Goal: Navigation & Orientation: Find specific page/section

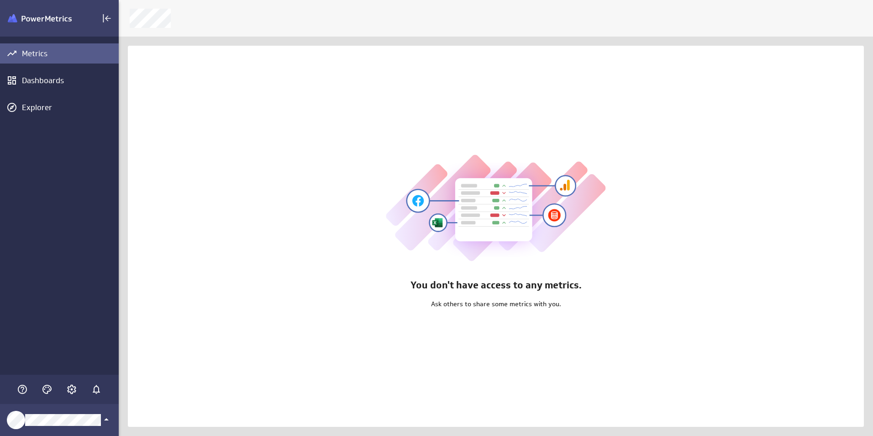
scroll to position [450, 768]
click at [74, 390] on icon "Account and settings" at bounding box center [71, 388] width 11 height 11
click at [118, 362] on ul "My profile Products" at bounding box center [137, 357] width 119 height 61
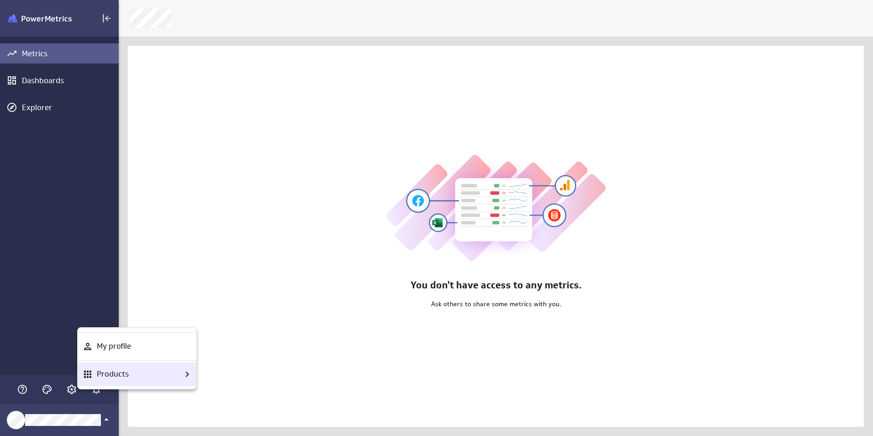
click at [122, 372] on p "Products" at bounding box center [113, 373] width 32 height 11
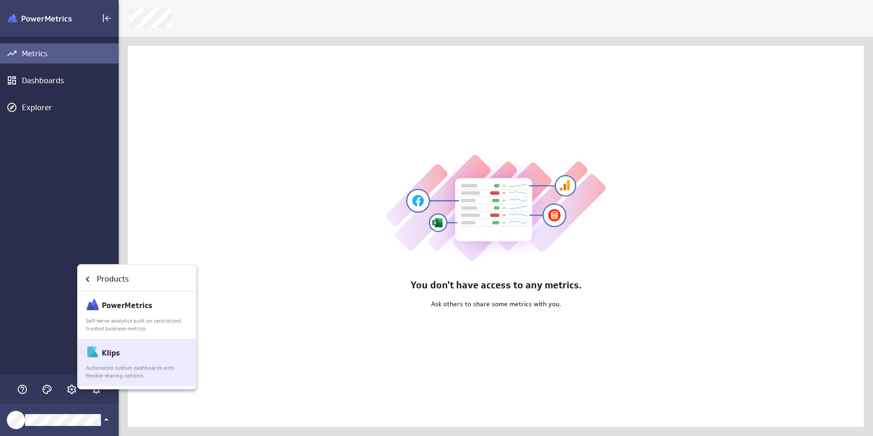
click at [122, 378] on p "Automated custom dashboards with flexible sharing options." at bounding box center [137, 372] width 103 height 16
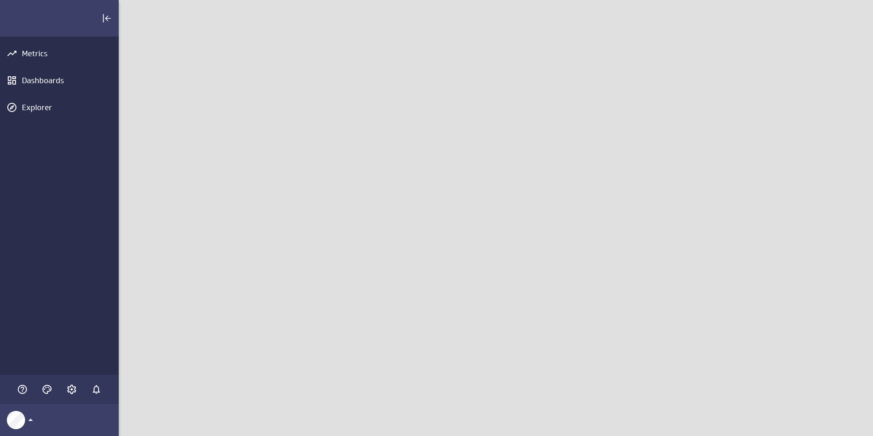
scroll to position [450, 768]
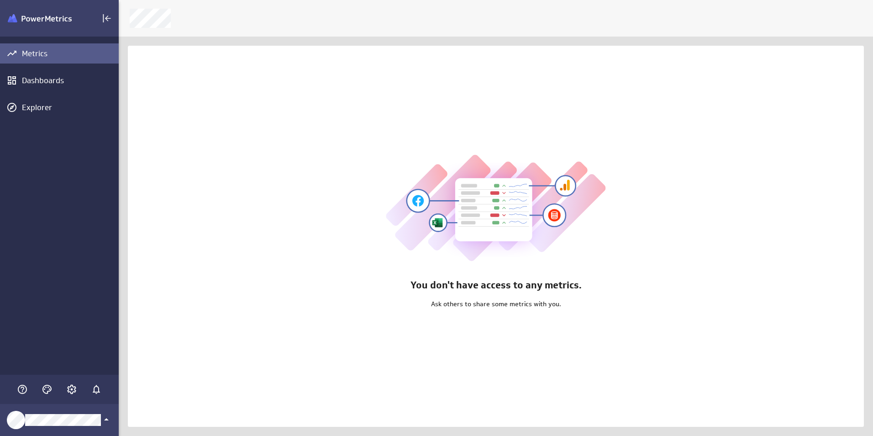
scroll to position [450, 768]
click at [68, 389] on icon "Account and settings" at bounding box center [71, 388] width 11 height 11
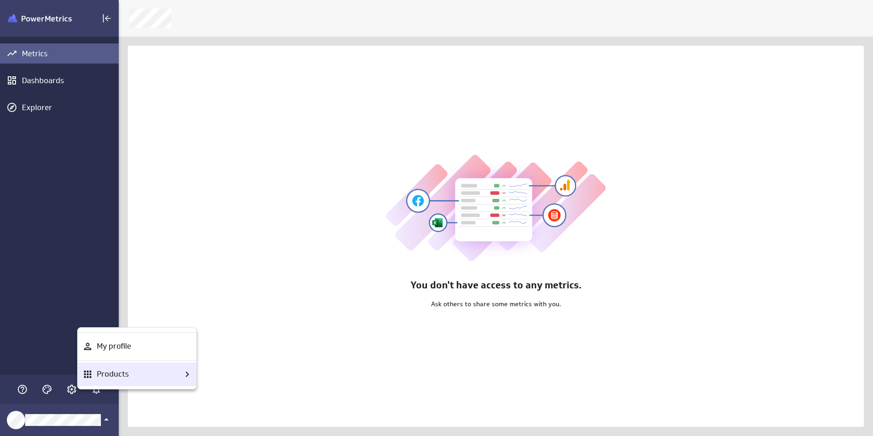
click at [116, 370] on p "Products" at bounding box center [113, 373] width 32 height 11
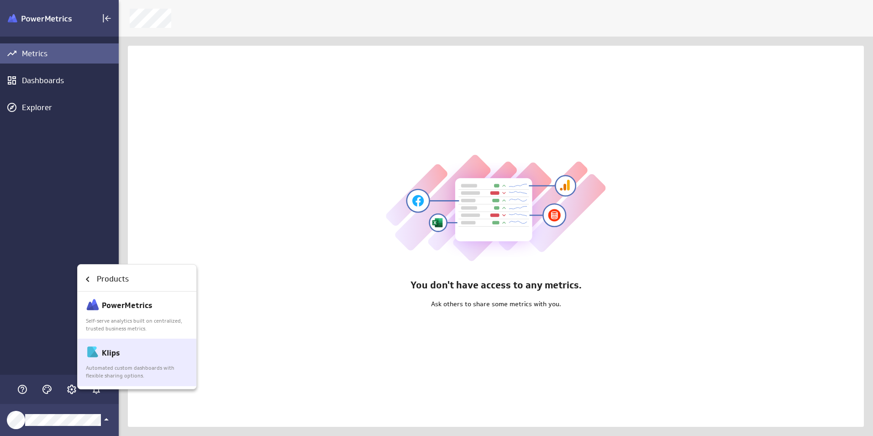
click at [127, 369] on p "Automated custom dashboards with flexible sharing options." at bounding box center [137, 372] width 103 height 16
